Goal: Task Accomplishment & Management: Manage account settings

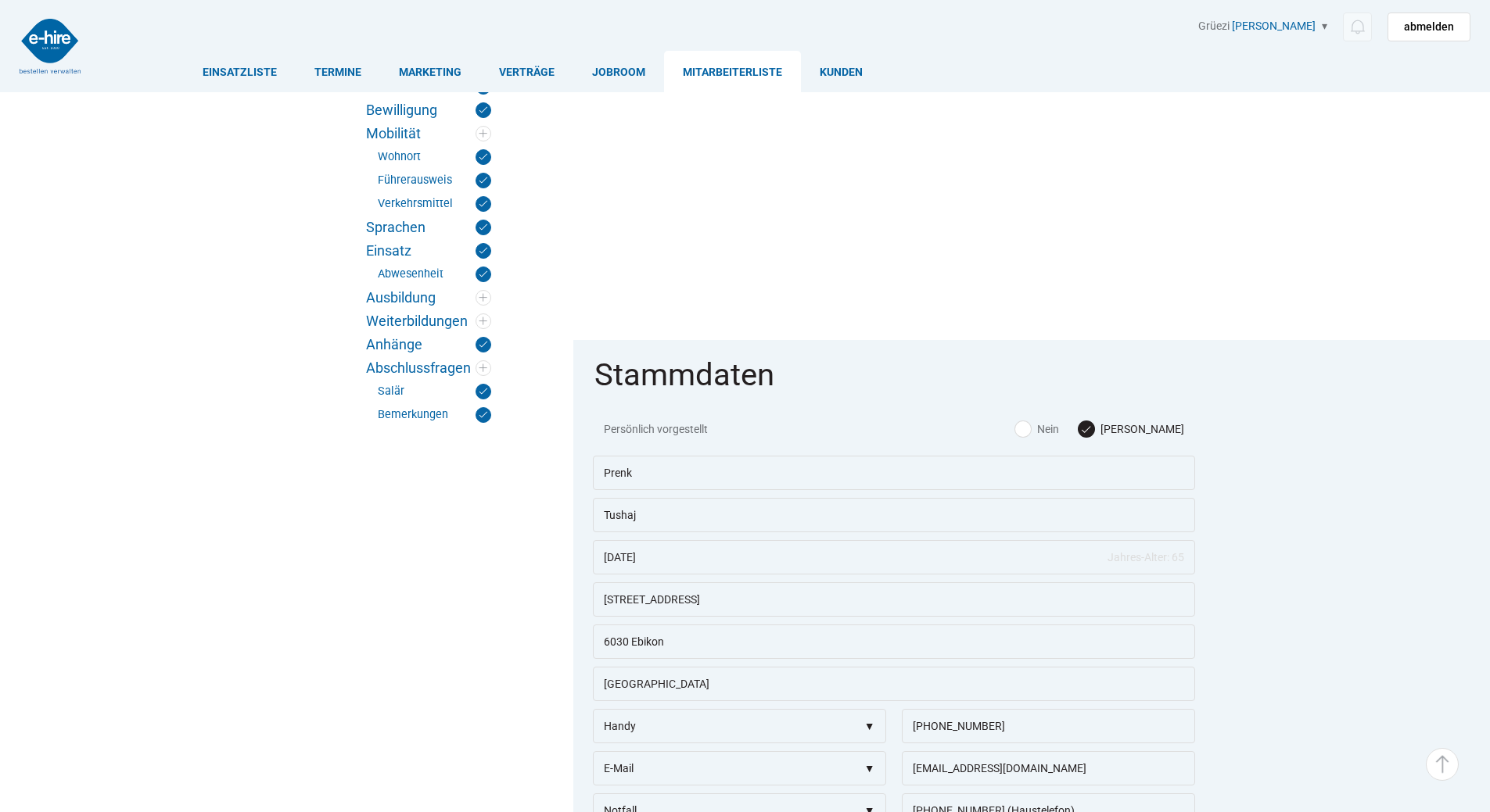
scroll to position [1258, 0]
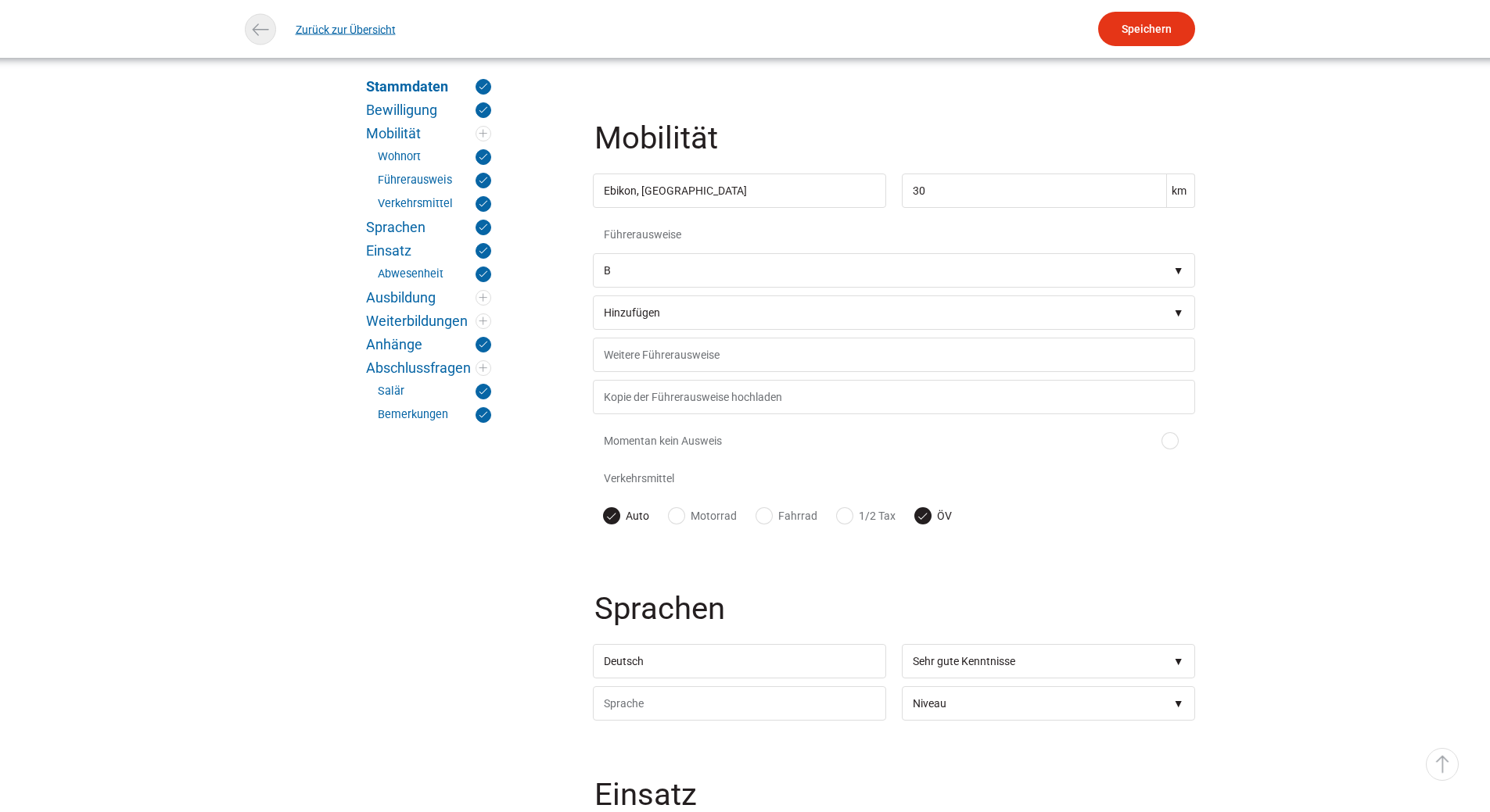
click at [340, 29] on link "Zurück zur Übersicht" at bounding box center [345, 29] width 100 height 35
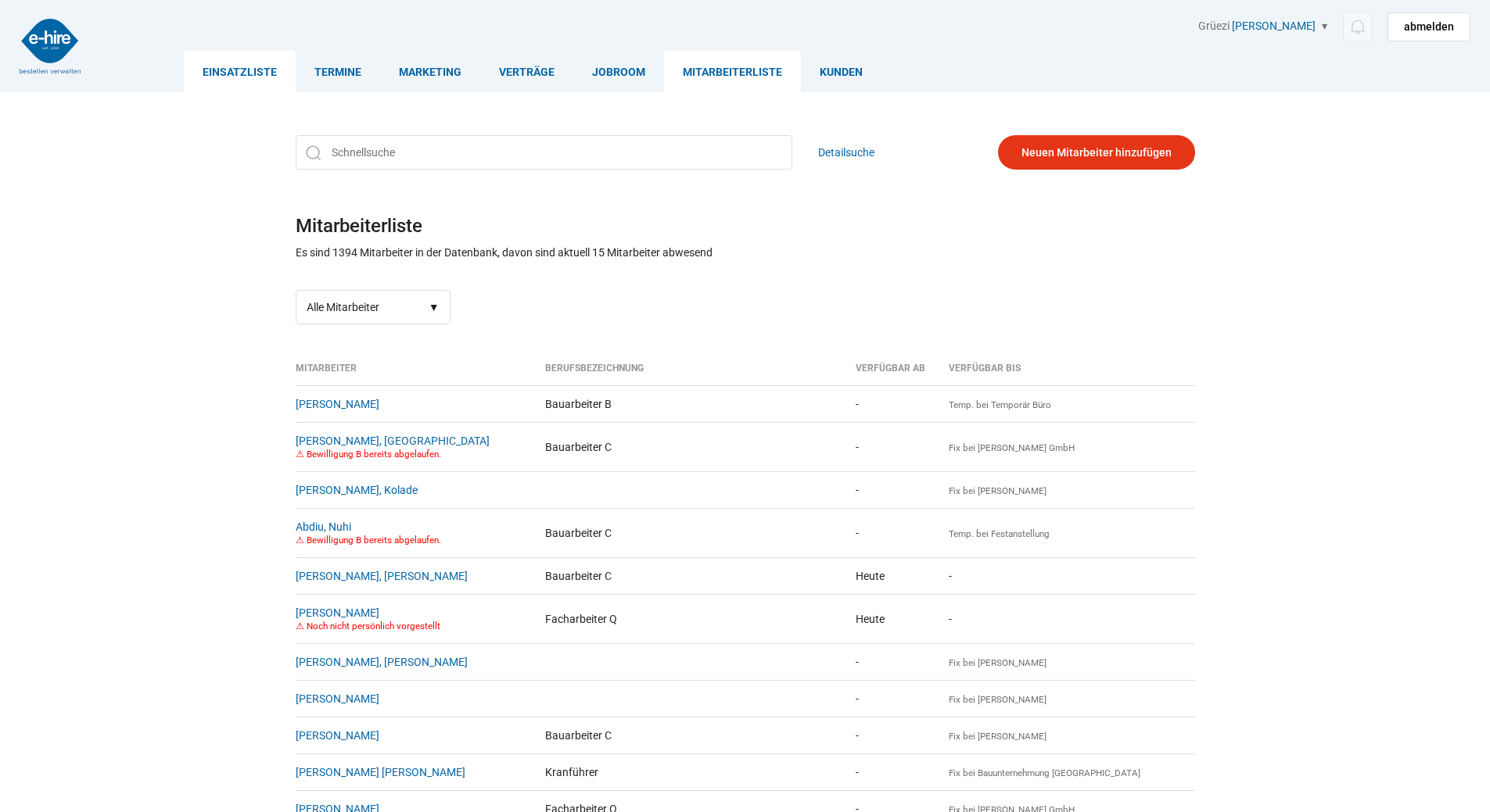
click at [217, 64] on link "Einsatzliste" at bounding box center [240, 71] width 111 height 41
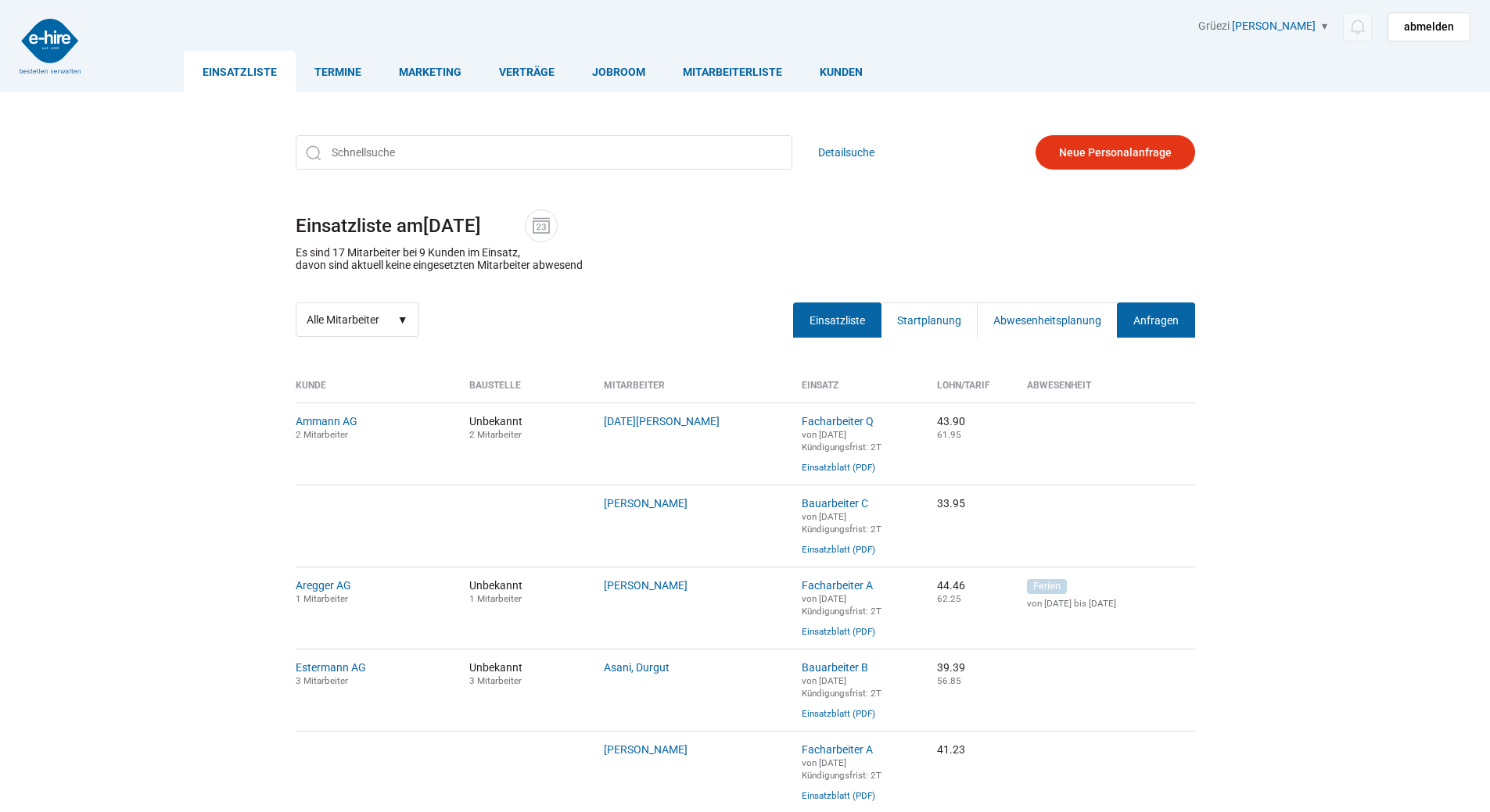
click at [1164, 320] on link "Anfragen" at bounding box center [1157, 321] width 78 height 35
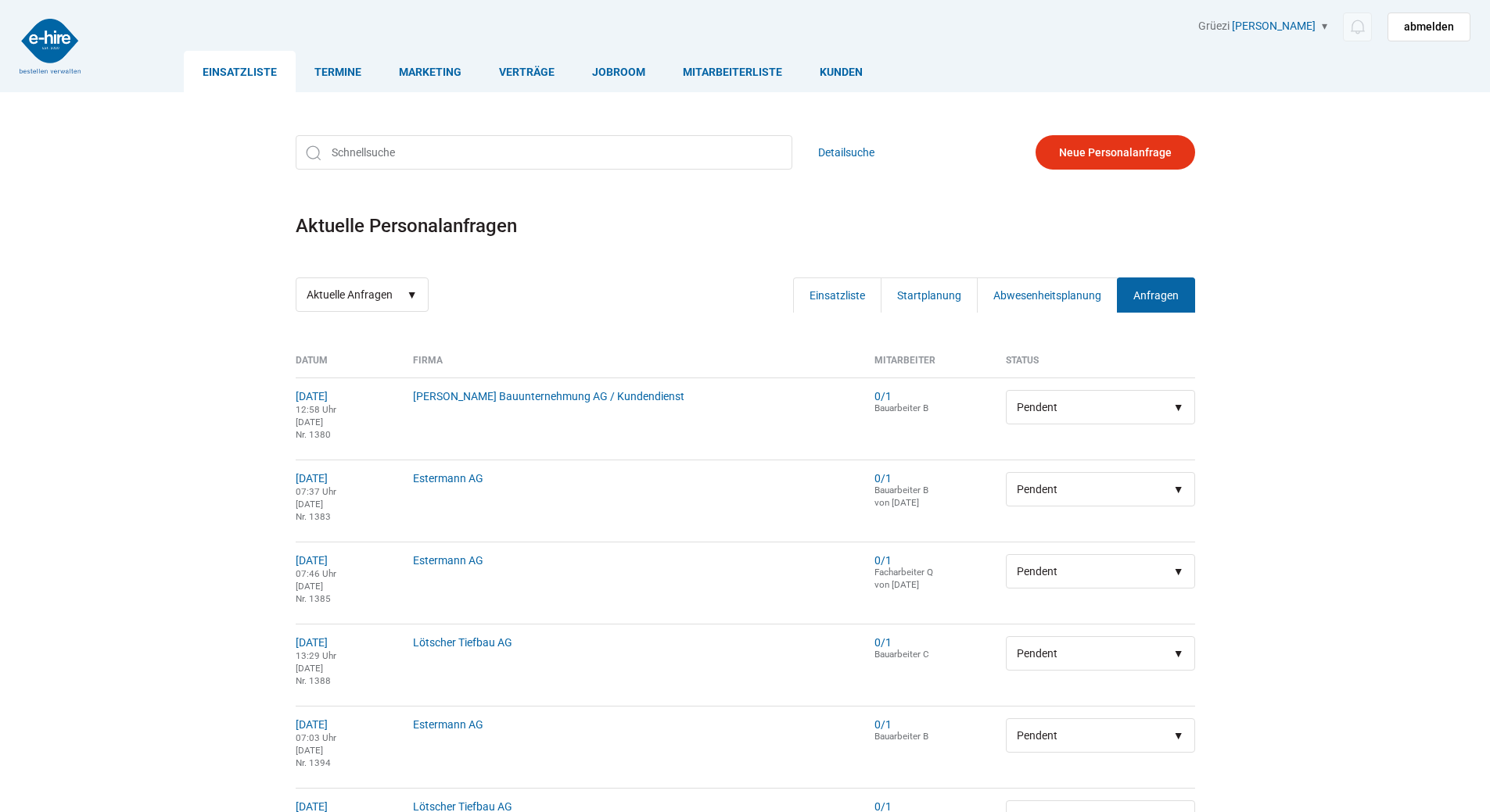
scroll to position [704, 0]
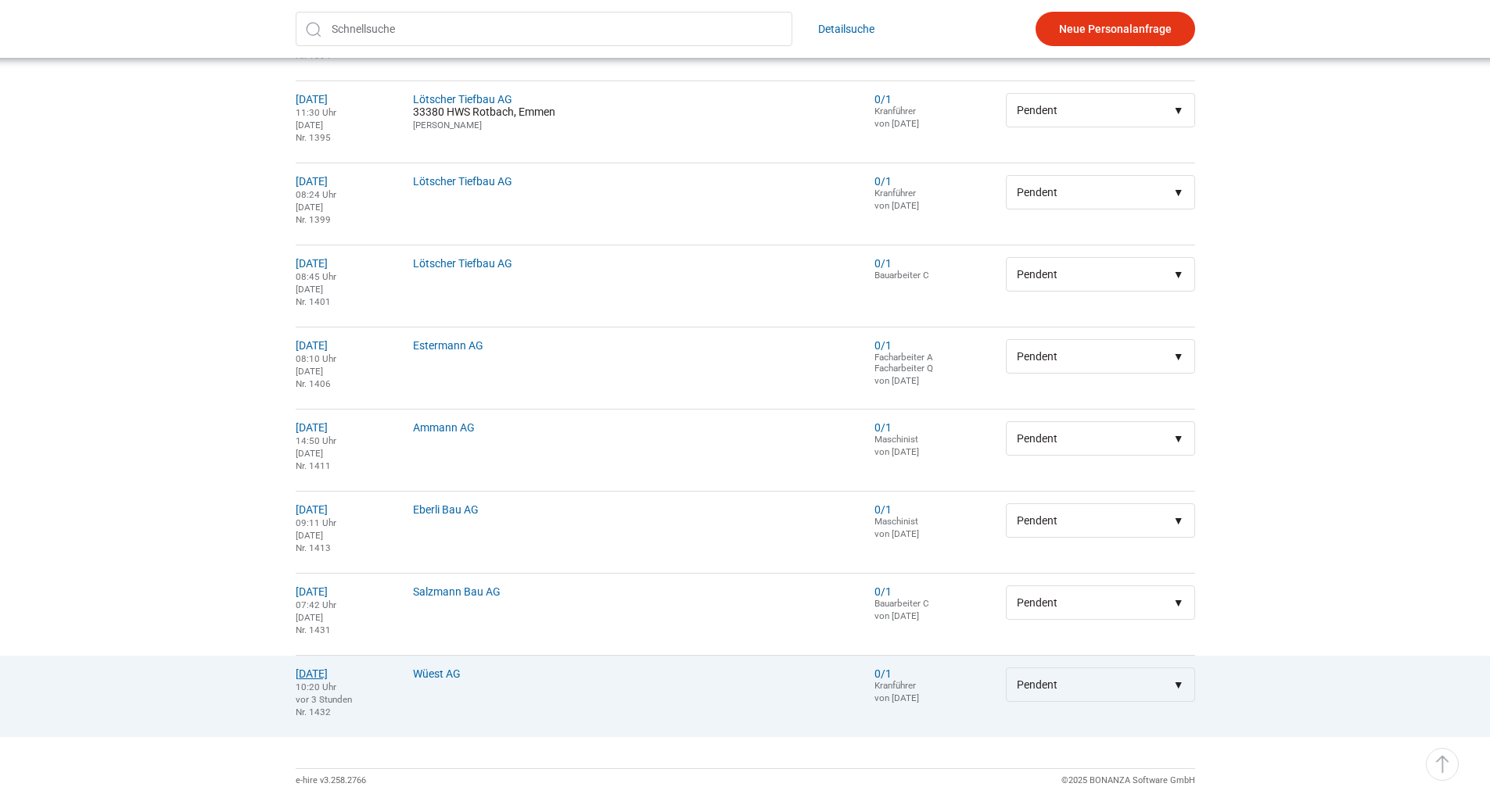
click at [319, 678] on link "11.09.2025" at bounding box center [311, 673] width 32 height 13
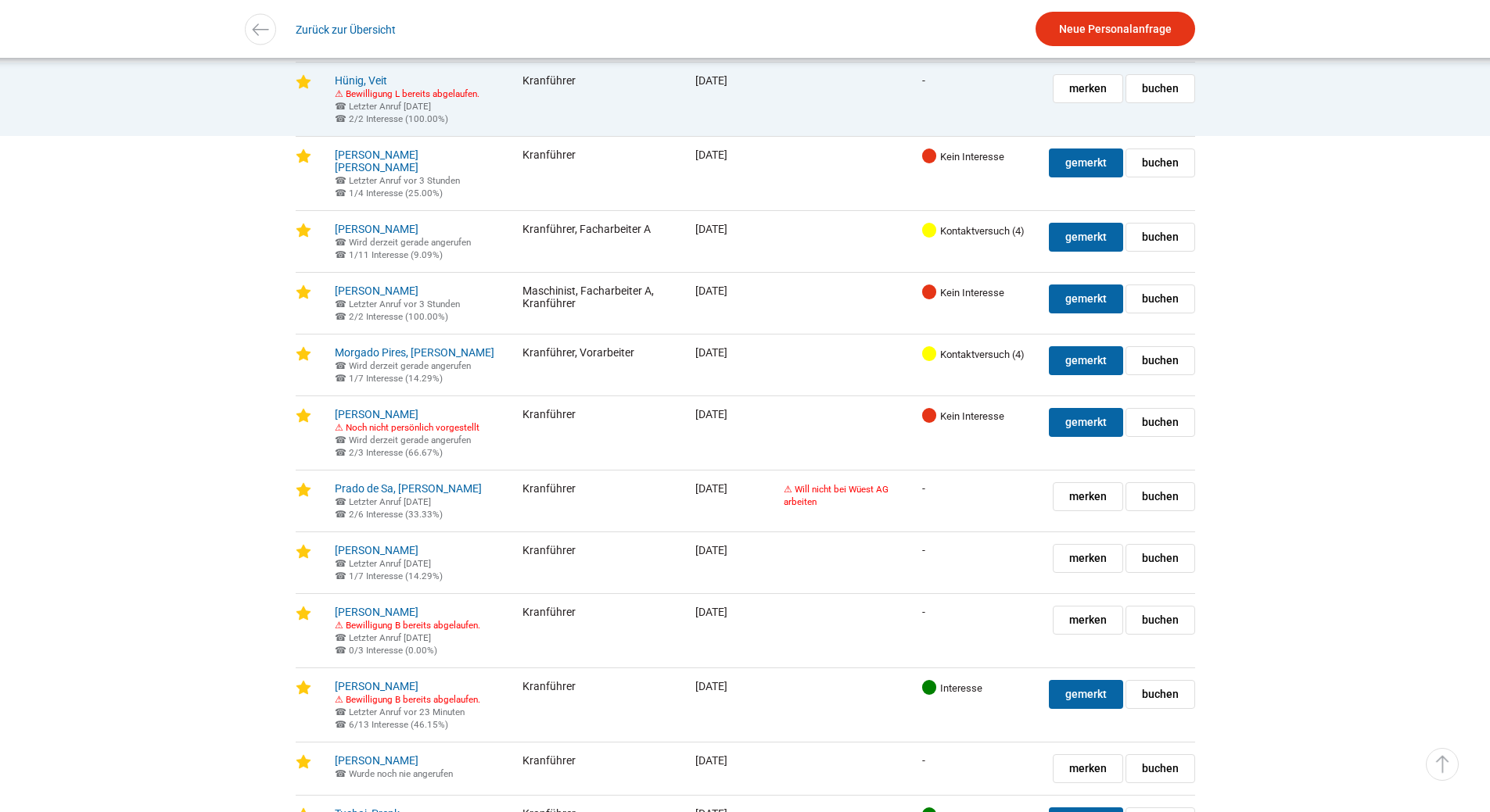
scroll to position [2032, 0]
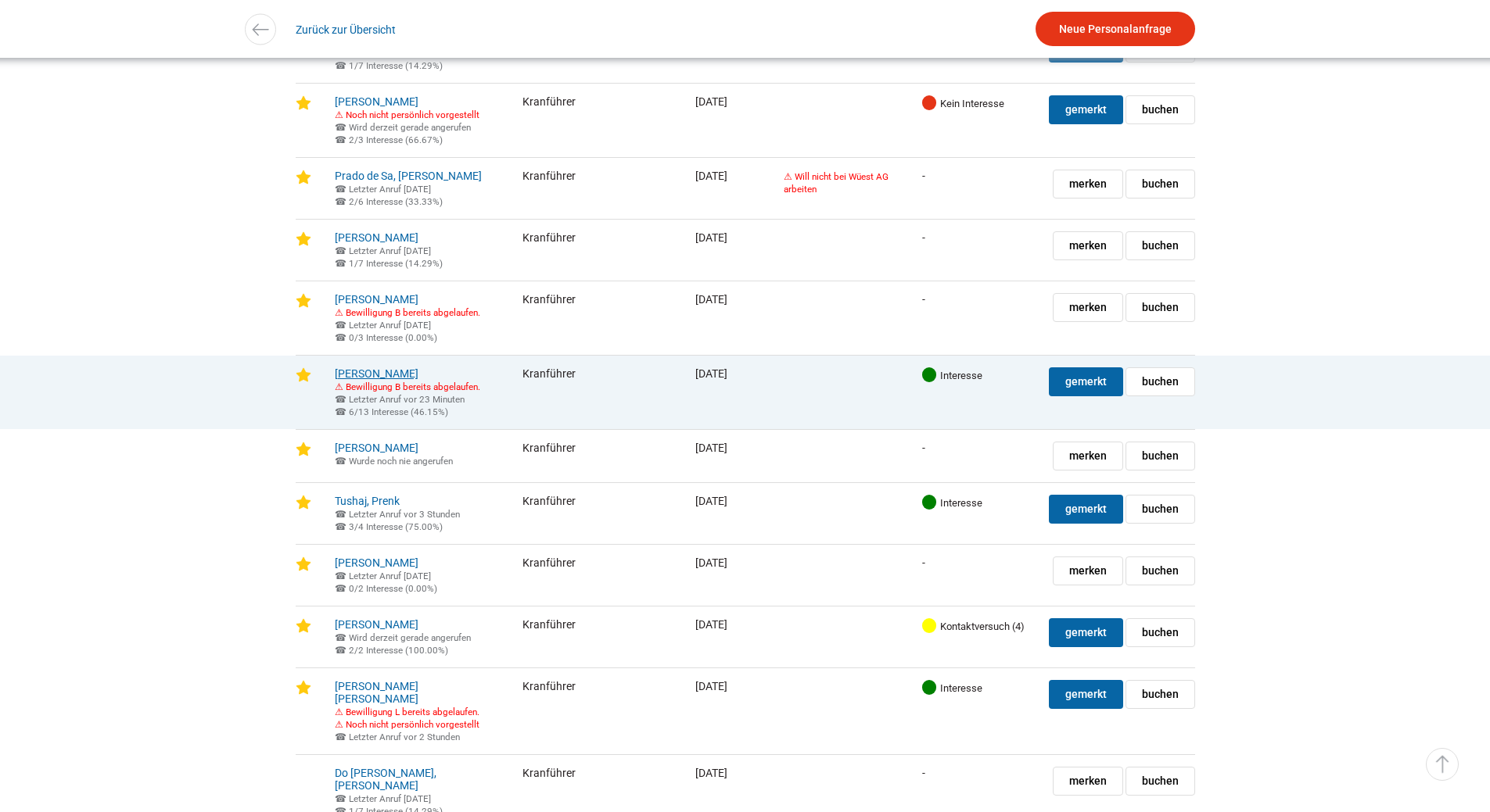
click at [369, 380] on link "Tanzi, Giuseppe" at bounding box center [376, 373] width 84 height 13
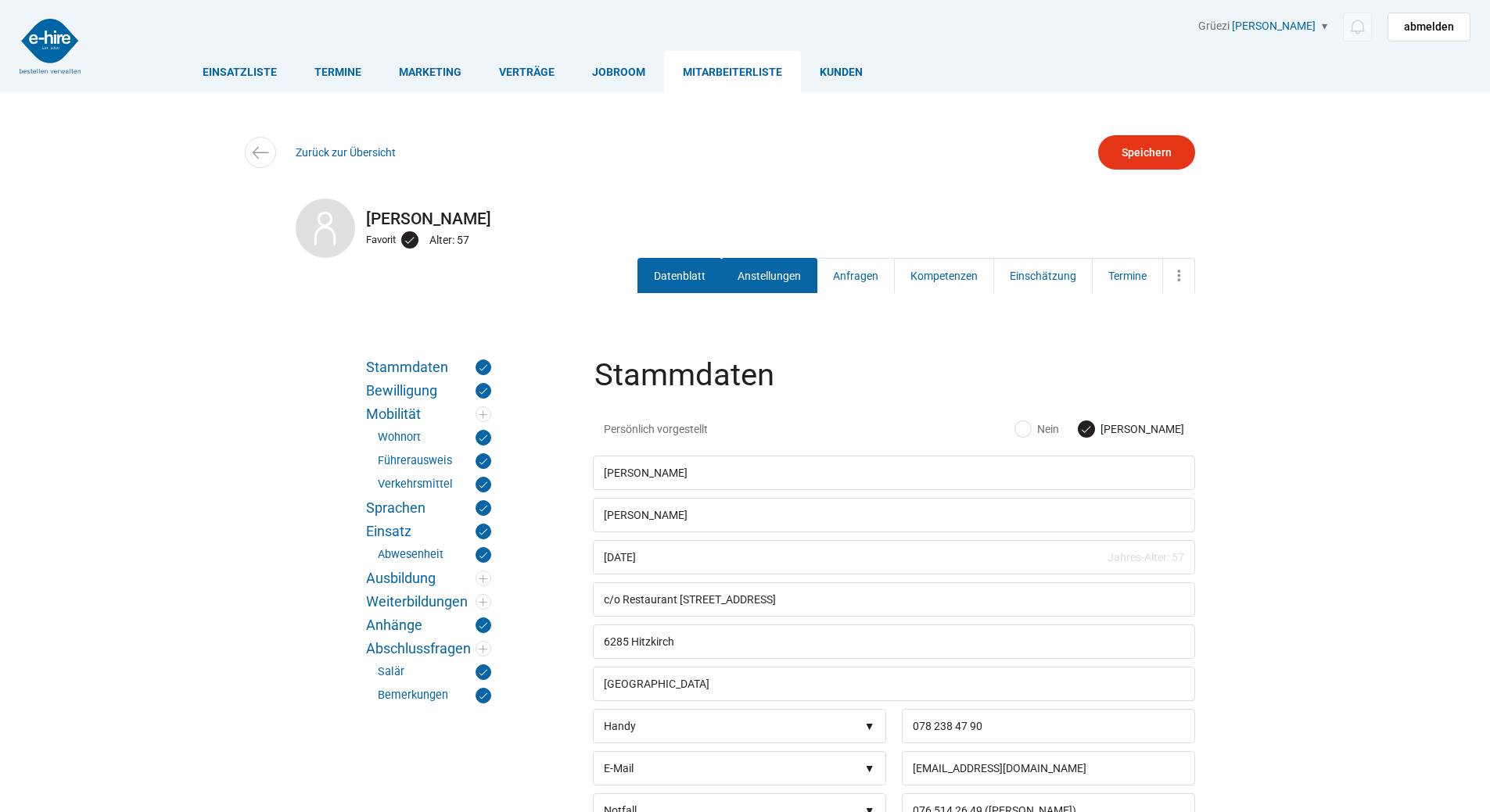
click at [741, 282] on link "Anstellungen" at bounding box center [769, 276] width 96 height 35
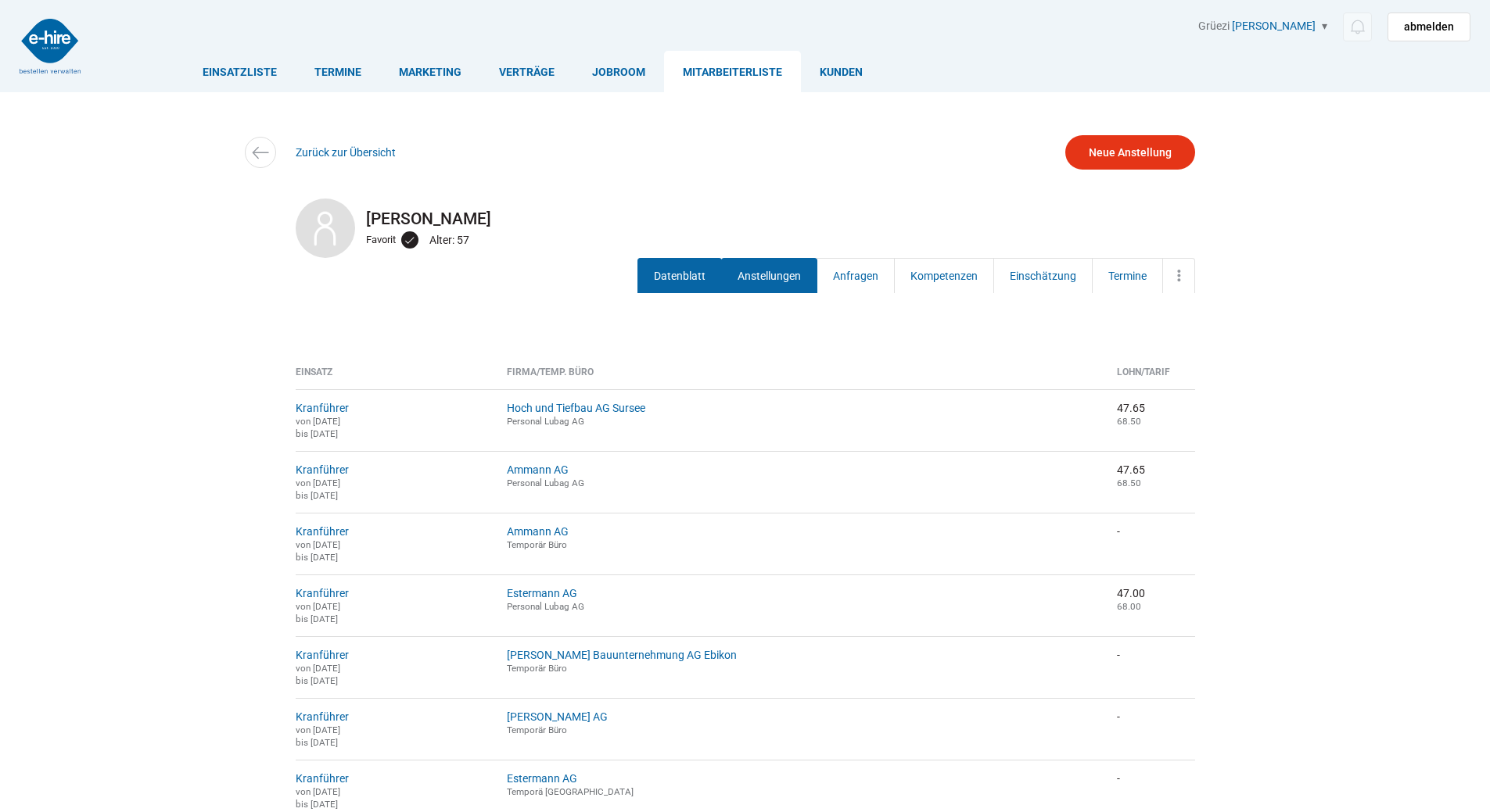
click at [668, 287] on link "Datenblatt" at bounding box center [679, 276] width 84 height 35
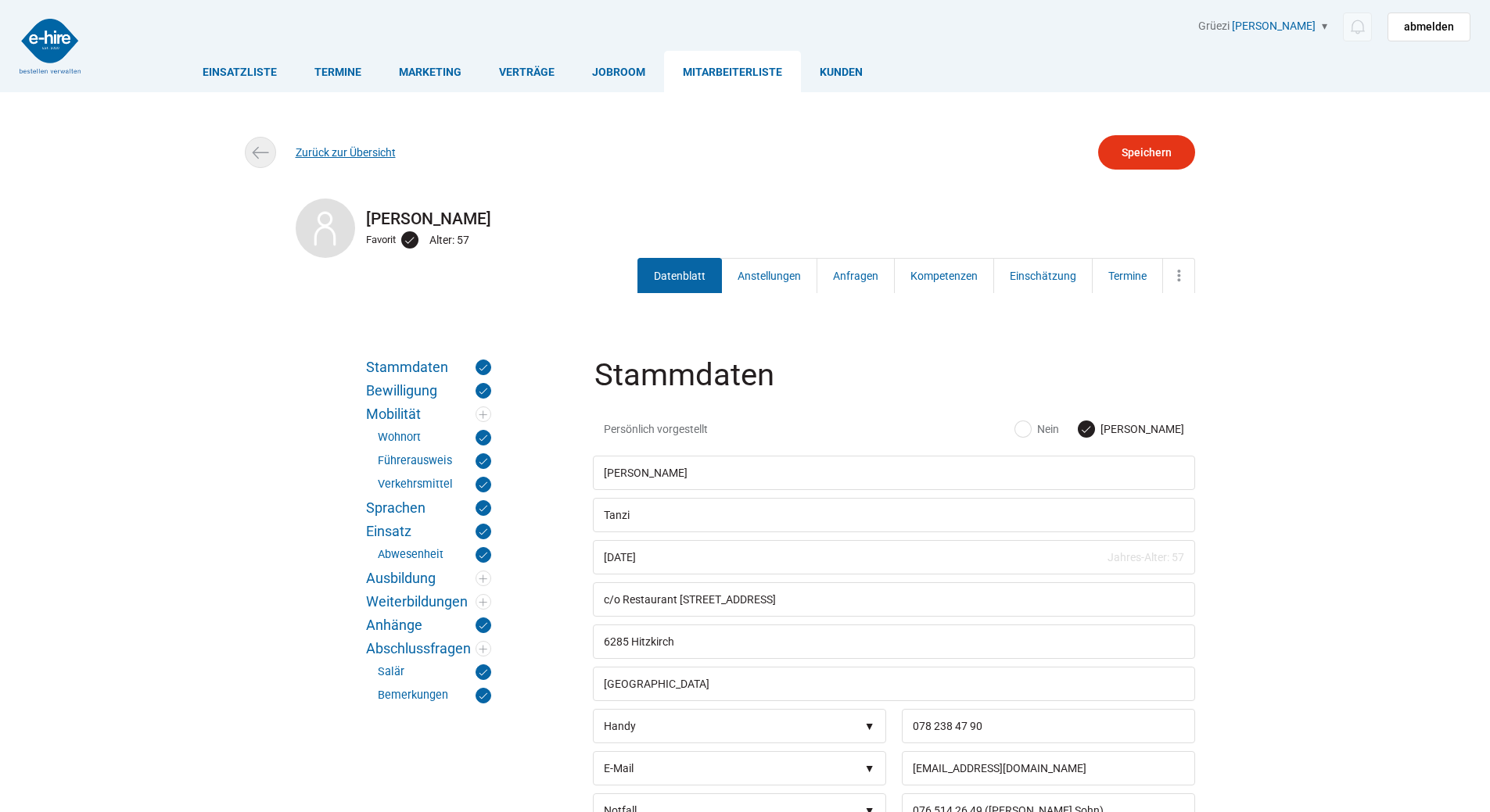
click at [334, 158] on link "Zurück zur Übersicht" at bounding box center [345, 152] width 100 height 13
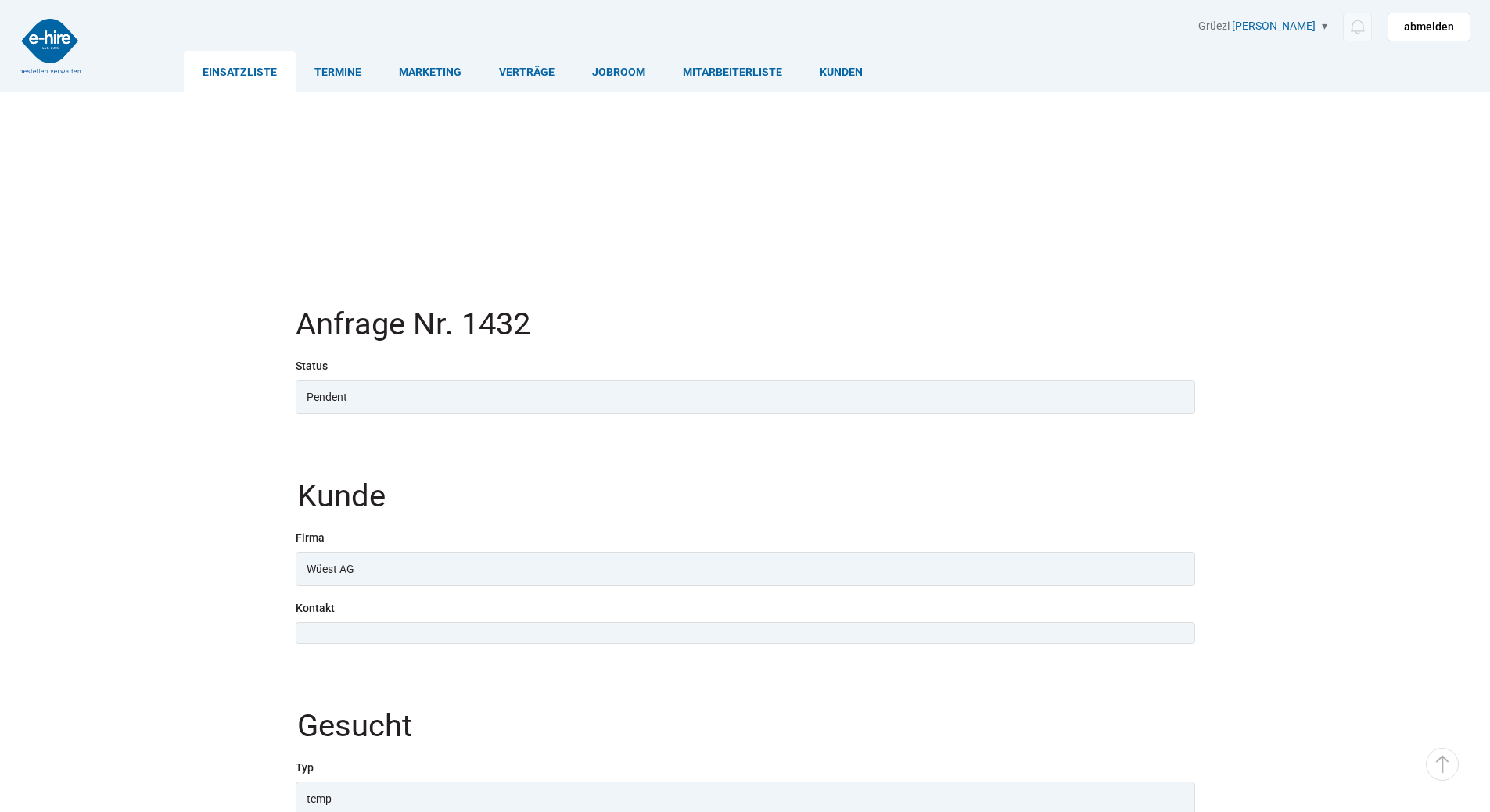
scroll to position [2032, 0]
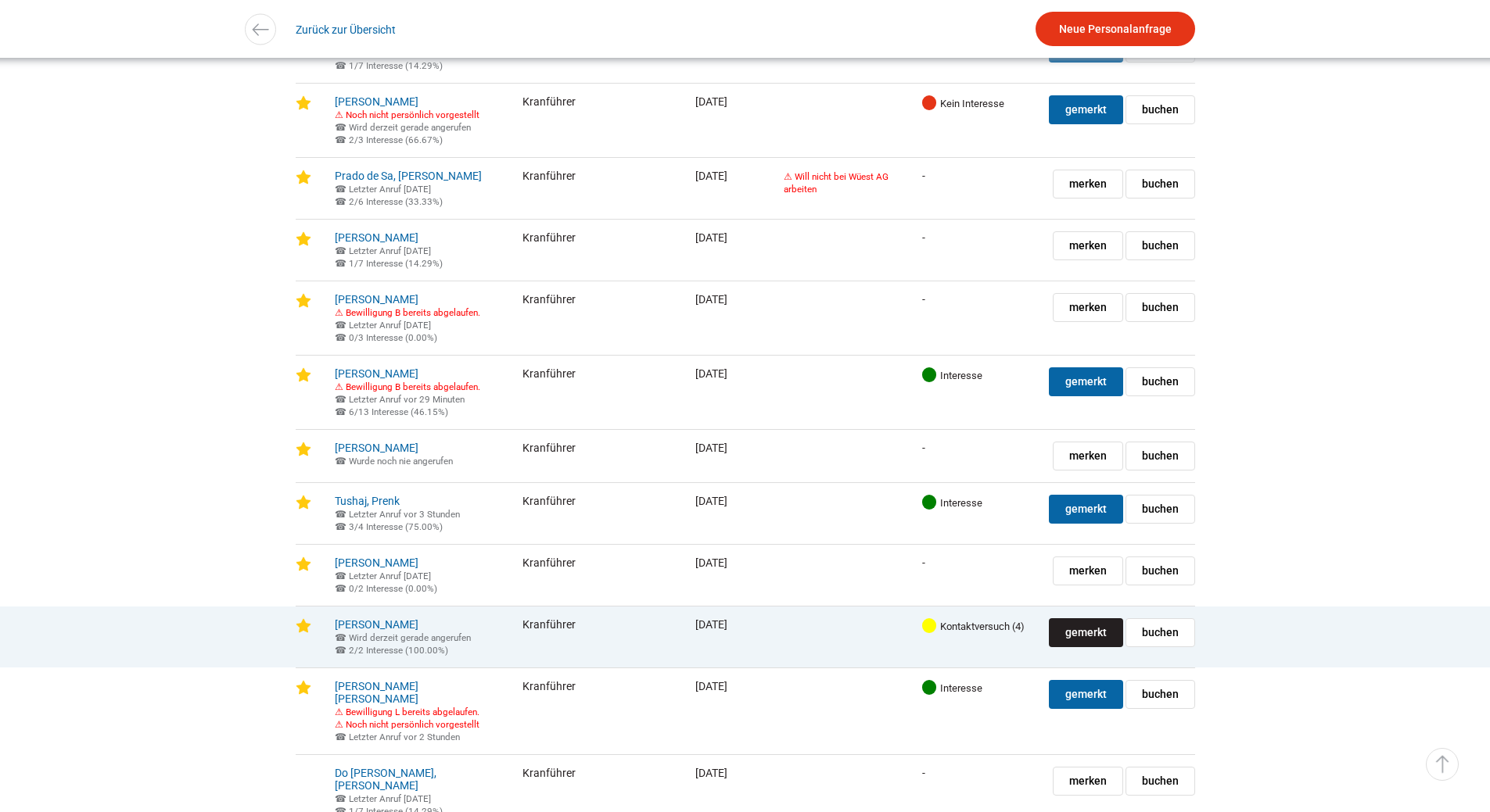
click at [1071, 647] on span "gemerkt" at bounding box center [1086, 633] width 41 height 27
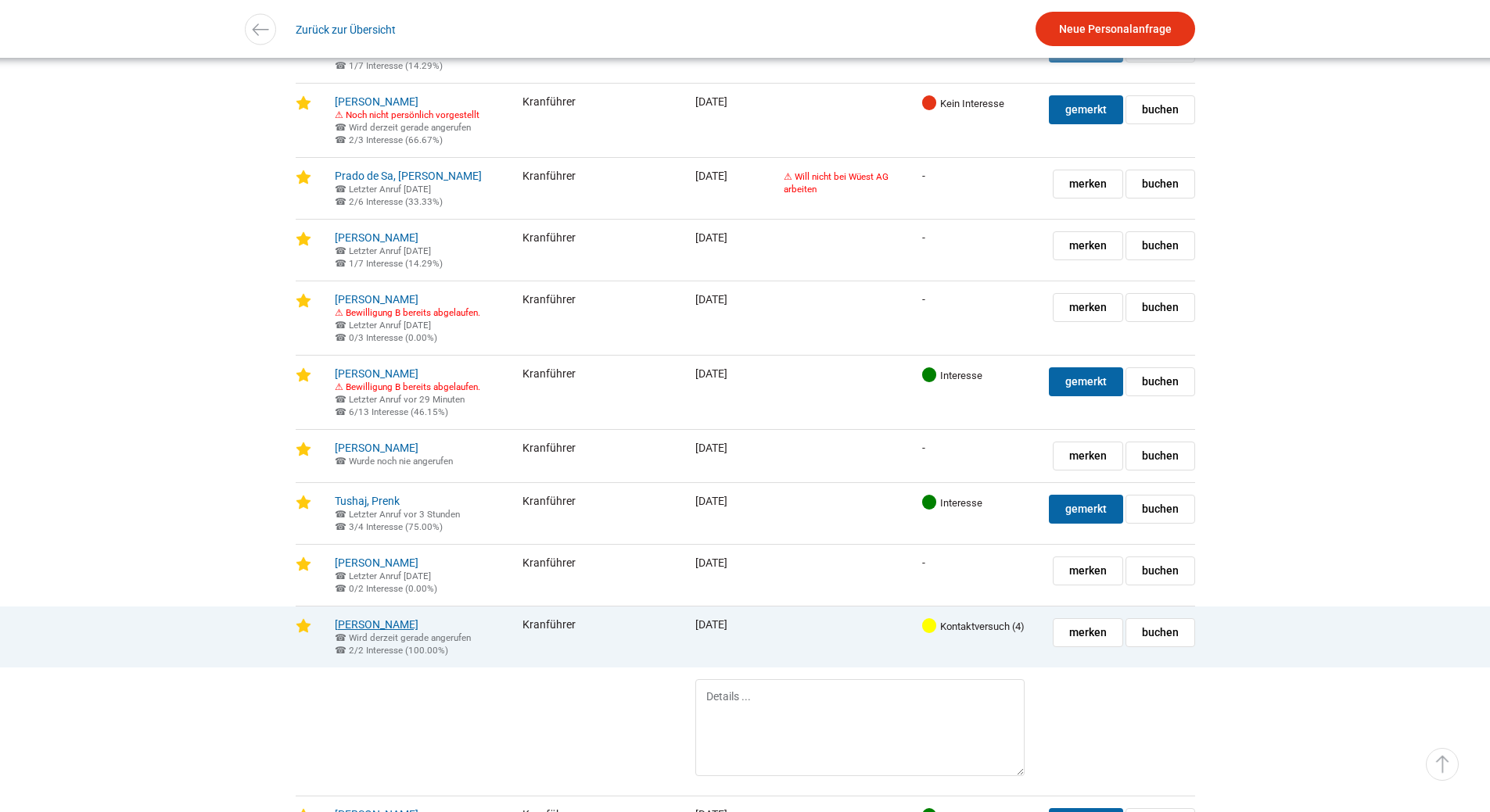
click at [412, 631] on link "[PERSON_NAME]" at bounding box center [376, 624] width 84 height 13
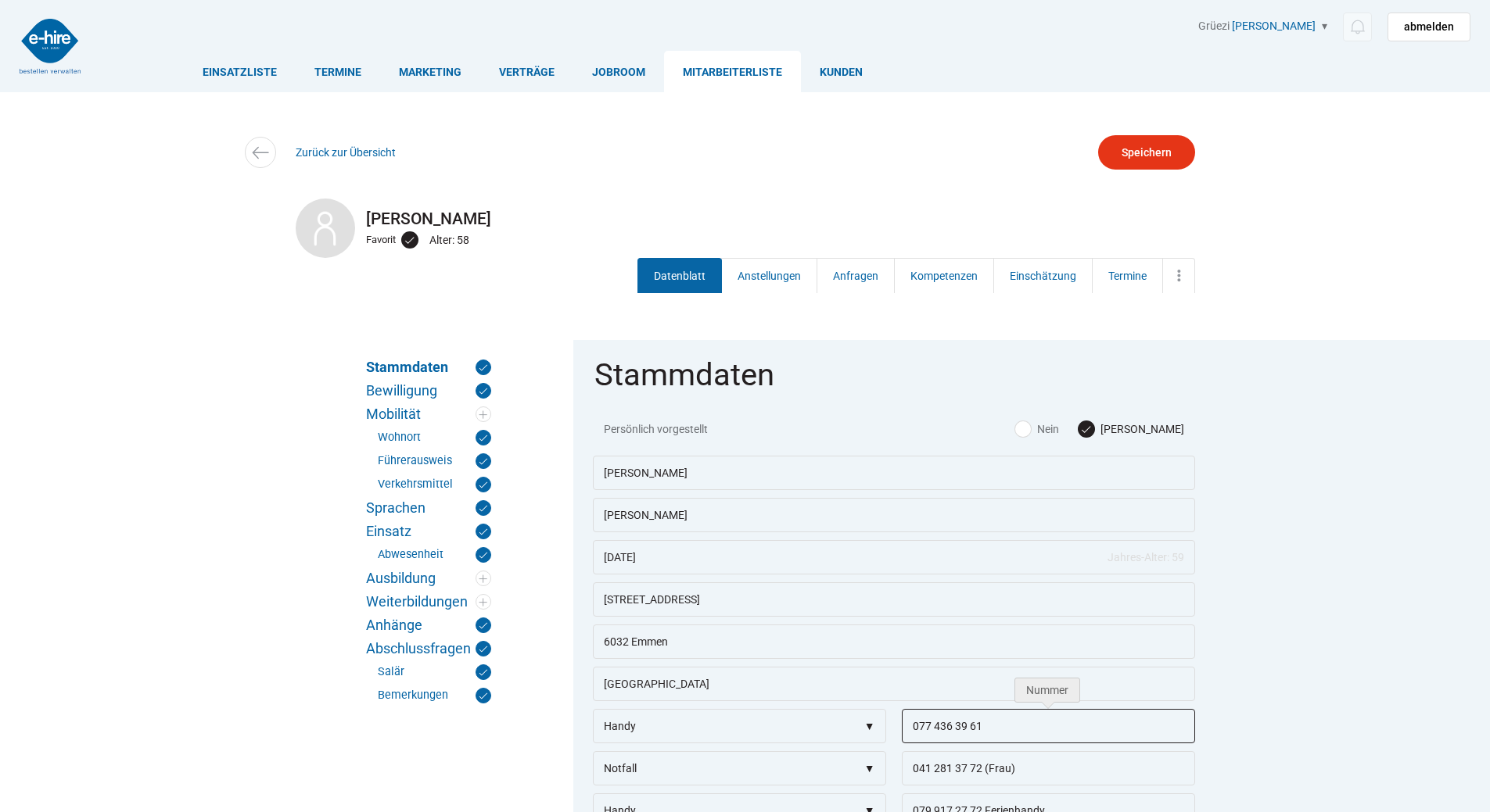
drag, startPoint x: 986, startPoint y: 724, endPoint x: 691, endPoint y: 704, distance: 295.7
click at [691, 704] on fieldset "Stammdaten Persönlich vorgestellt Ja Nein Antonio Davide Vieira Do Rosario 17.1…" at bounding box center [895, 683] width 641 height 687
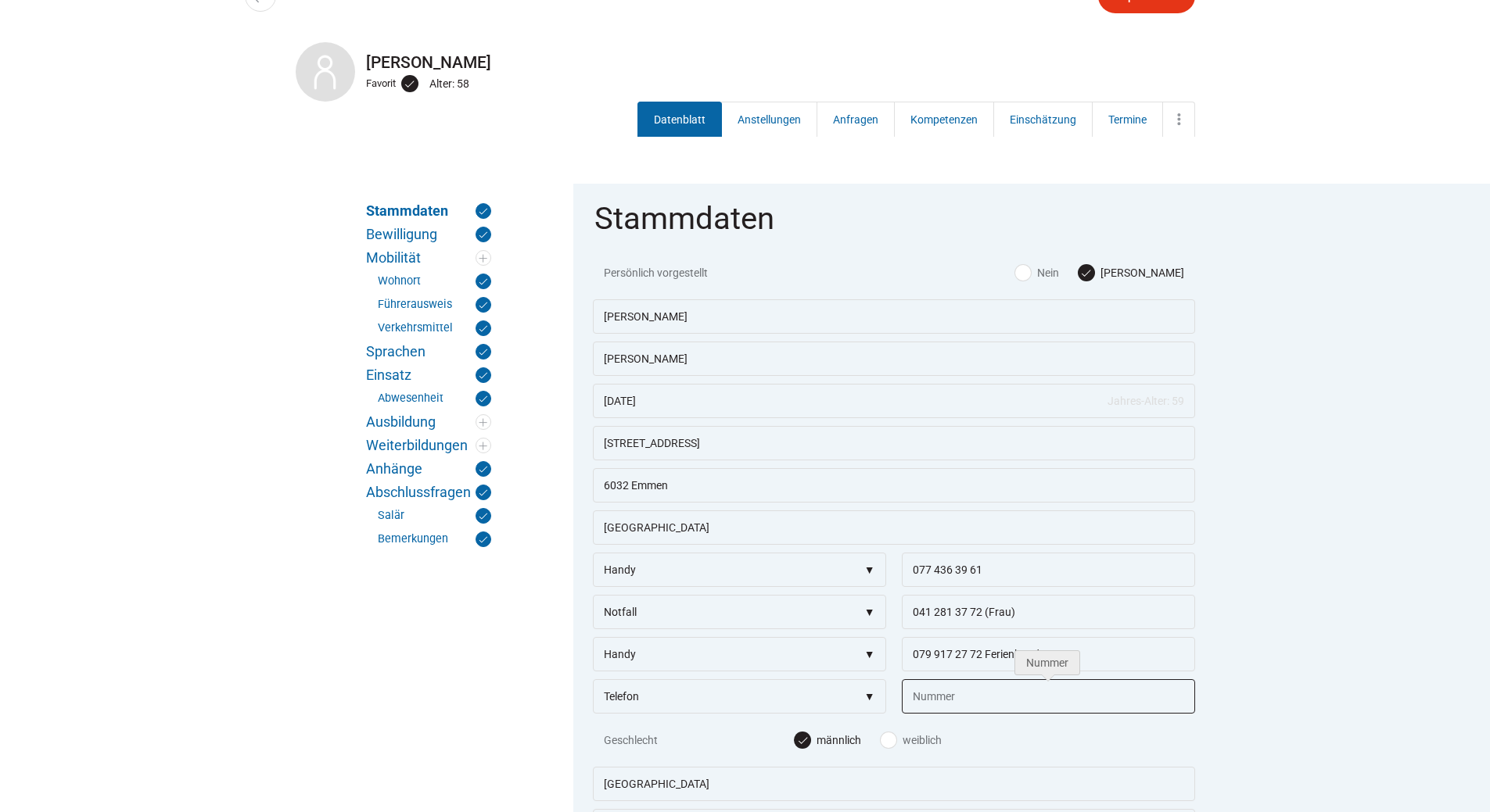
click at [919, 710] on input "text" at bounding box center [1049, 696] width 293 height 34
type input "077 436 39 61"
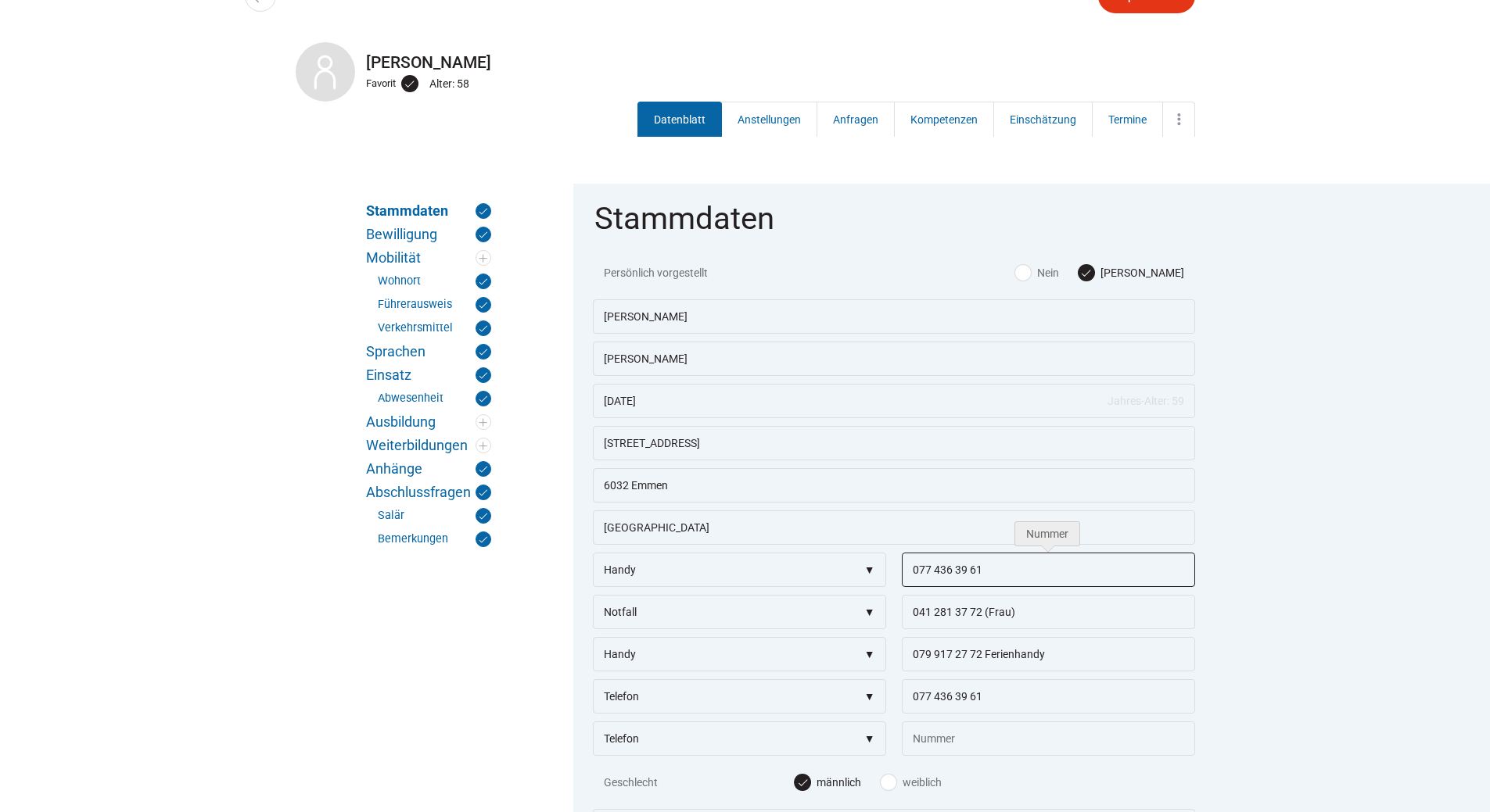
drag, startPoint x: 1014, startPoint y: 565, endPoint x: 796, endPoint y: 562, distance: 218.0
click at [796, 553] on div "Telefon Handy Kollege Partner Familie Notfall E-Mail 077 436 39 61" at bounding box center [895, 553] width 602 height 0
type input "079 917 27 72"
click at [1063, 656] on input "079 917 27 72 Ferienhandy" at bounding box center [1049, 654] width 293 height 34
drag, startPoint x: 981, startPoint y: 657, endPoint x: 726, endPoint y: 613, distance: 258.8
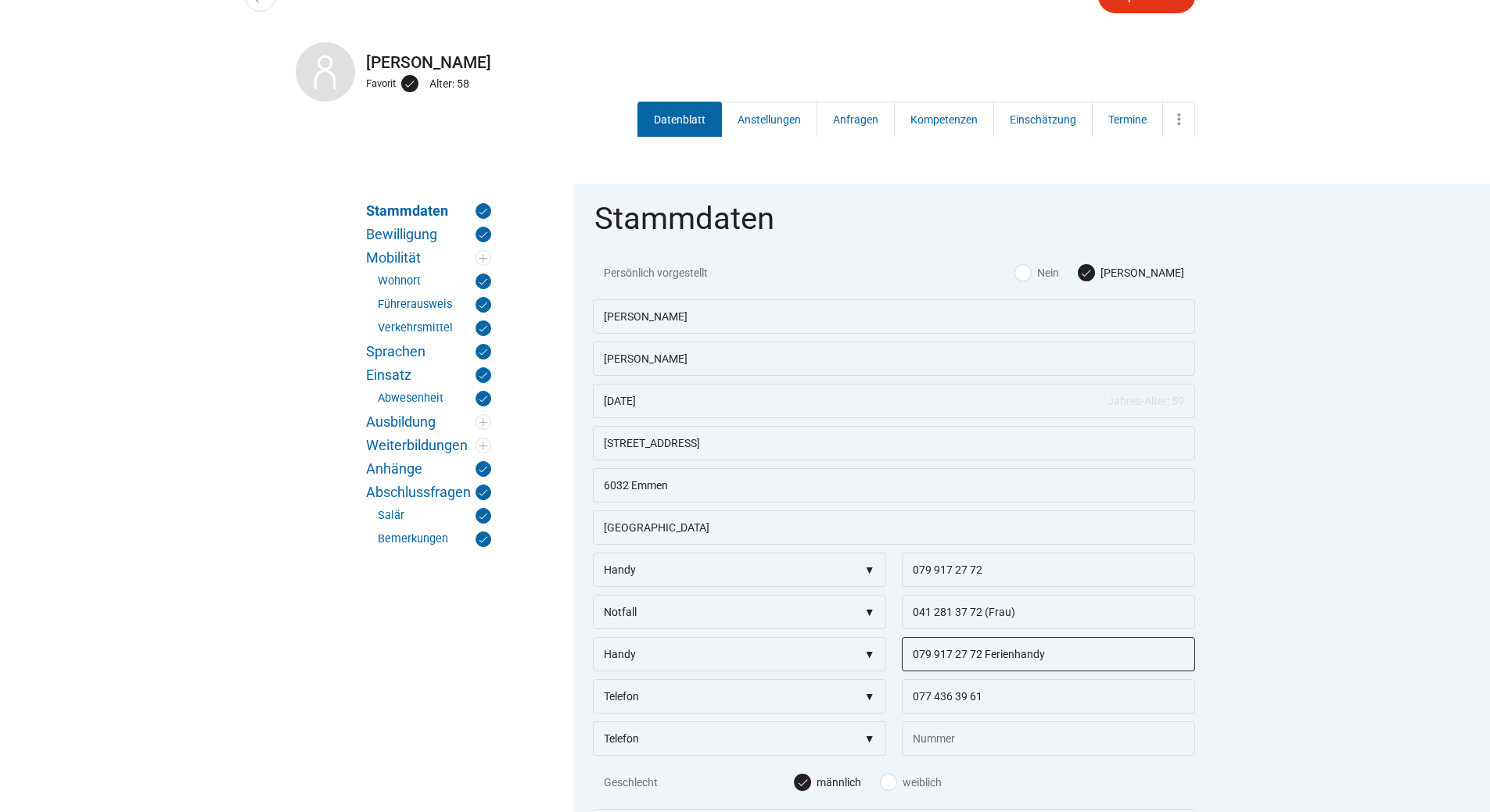
click at [726, 613] on fieldset "Stammdaten Persönlich vorgestellt Ja Nein Antonio Davide Vieira Do Rosario 17.1…" at bounding box center [895, 548] width 641 height 730
type input "077 436 39 61 Ferienhandy"
drag, startPoint x: 952, startPoint y: 702, endPoint x: 744, endPoint y: 683, distance: 208.9
click at [744, 683] on fieldset "Stammdaten Persönlich vorgestellt Ja Nein Antonio Davide Vieira Do Rosario 17.1…" at bounding box center [895, 548] width 641 height 730
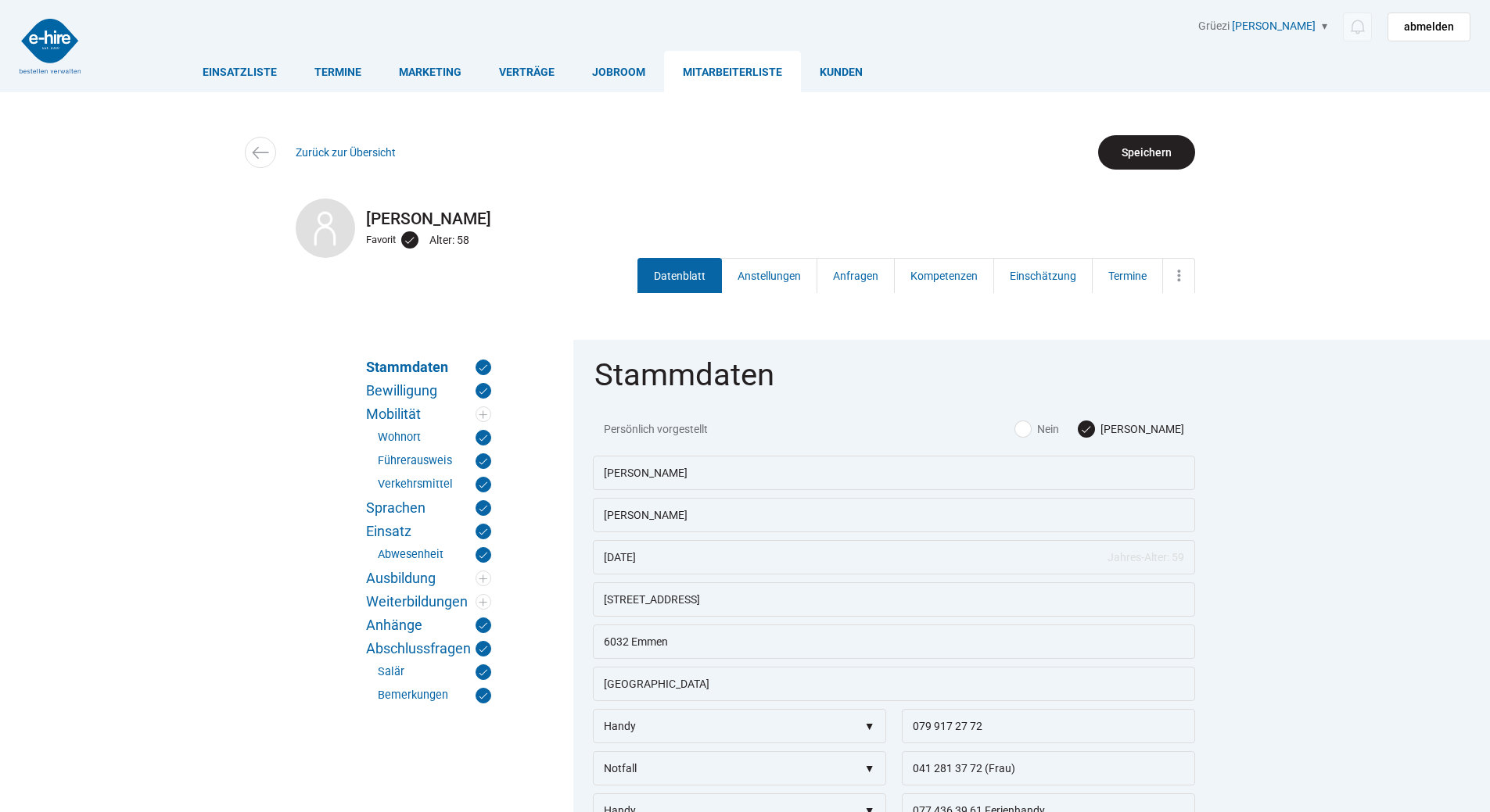
scroll to position [454, 0]
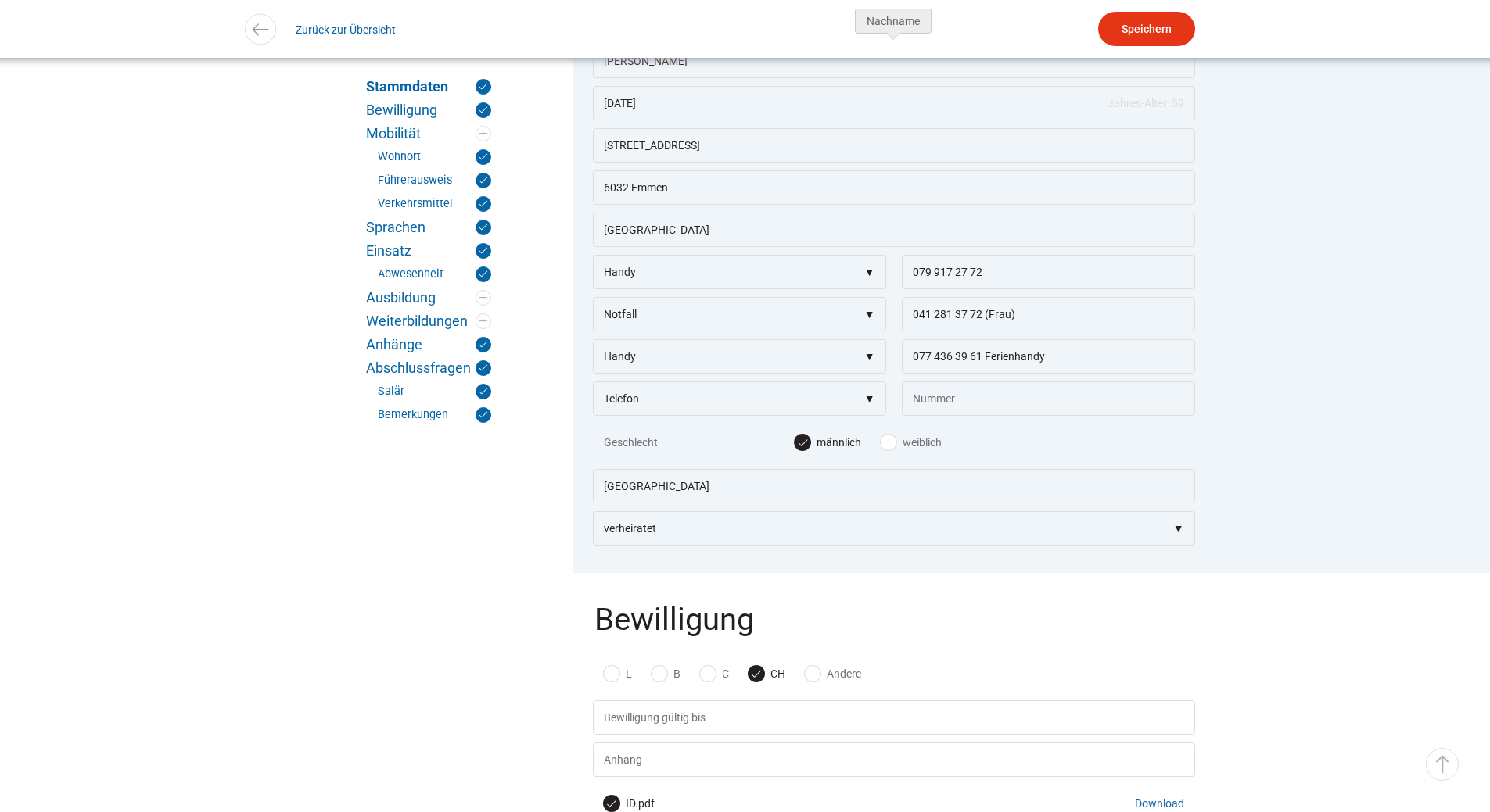
click at [1124, 1] on div "Detailsuche Antonio Davide Vieira Do Rosario Favorit Alter: 58 Datenblatt Anste…" at bounding box center [745, 28] width 5632 height 58
click at [1142, 20] on input "Speichern" at bounding box center [1146, 28] width 97 height 34
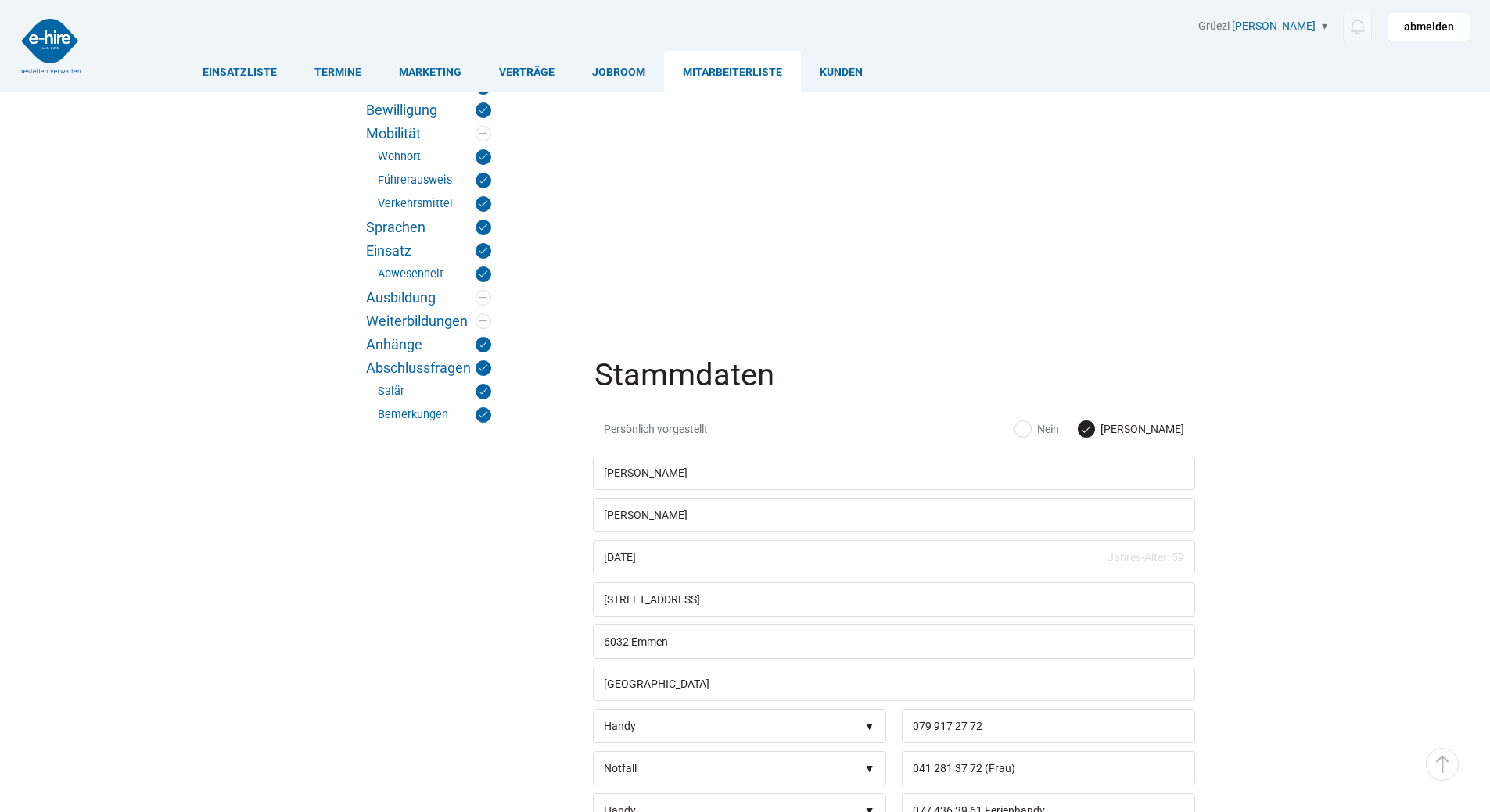
scroll to position [64, 0]
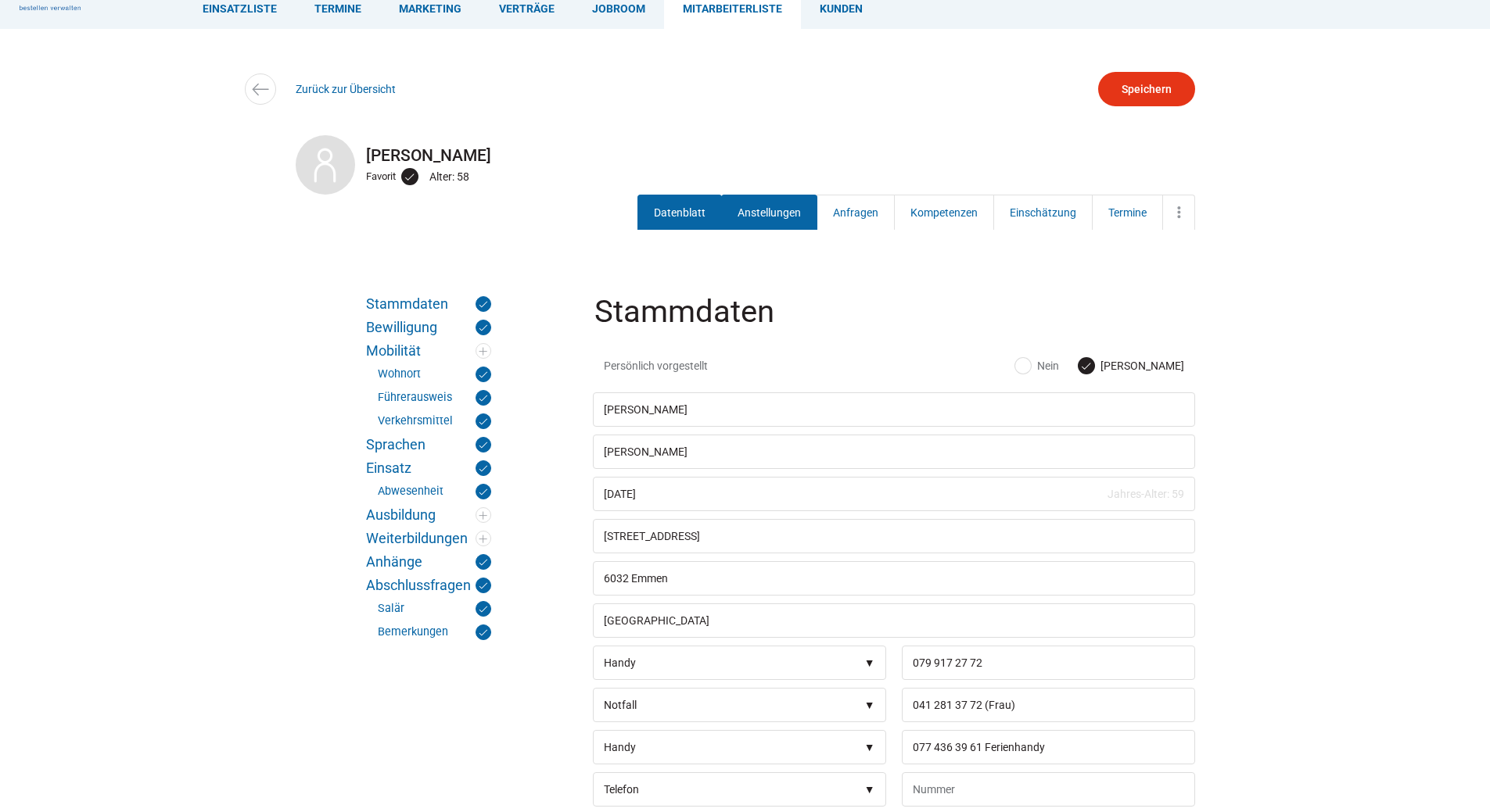
click at [758, 205] on link "Anstellungen" at bounding box center [769, 212] width 96 height 35
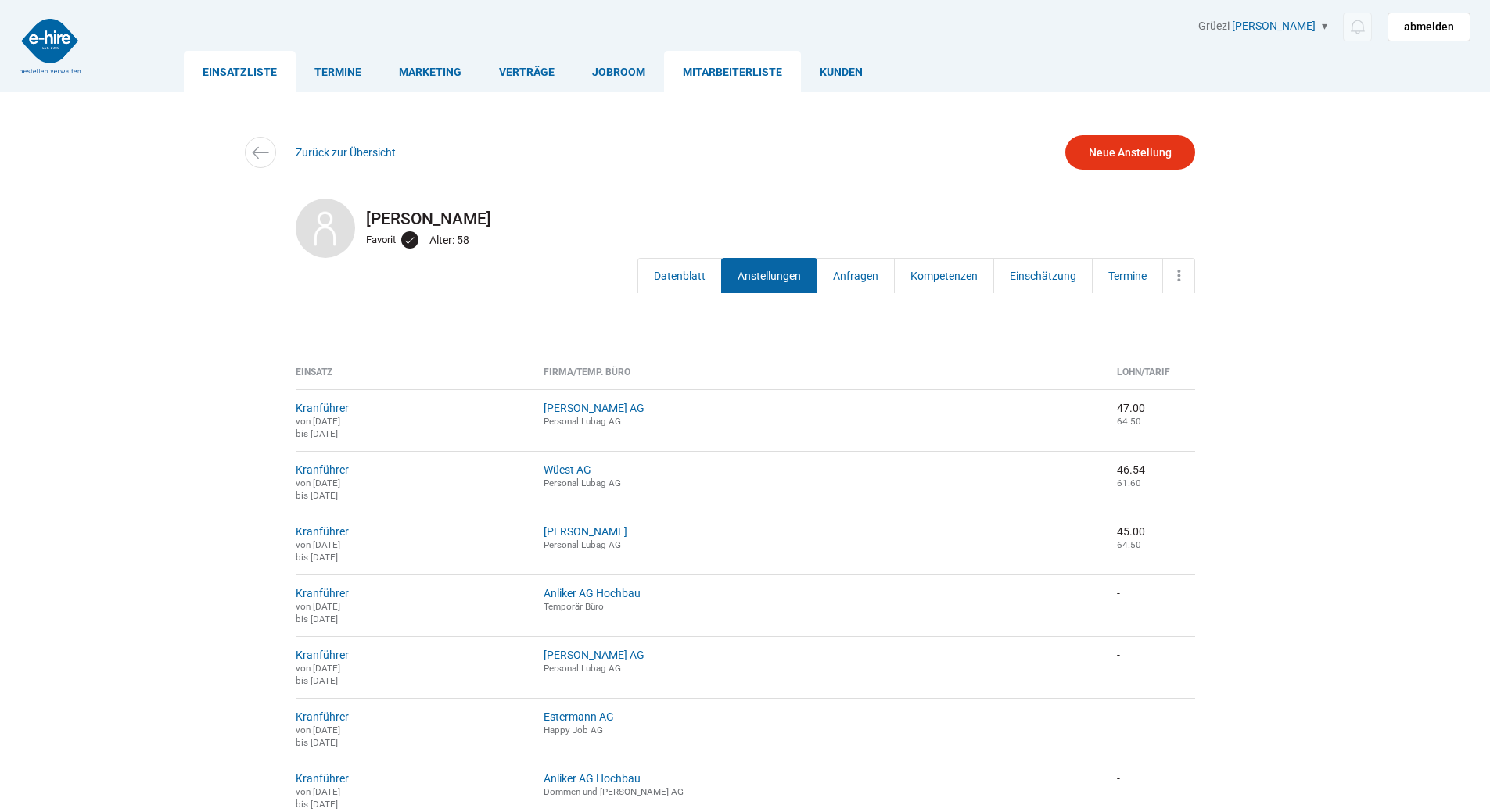
click at [227, 66] on link "Einsatzliste" at bounding box center [240, 71] width 111 height 41
